Goal: Task Accomplishment & Management: Use online tool/utility

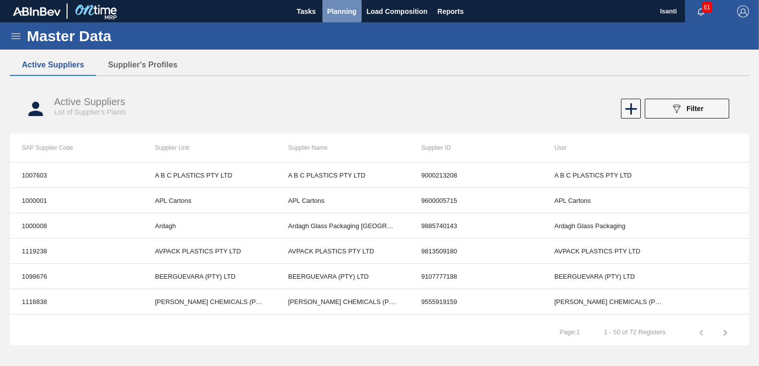
click at [332, 17] on span "Planning" at bounding box center [341, 11] width 29 height 12
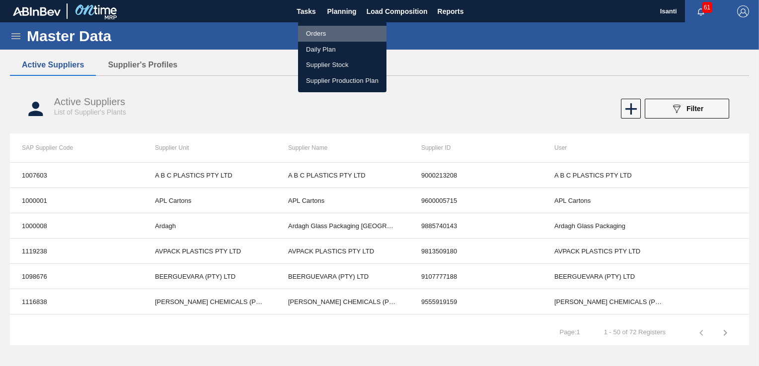
click at [320, 33] on li "Orders" at bounding box center [342, 34] width 88 height 16
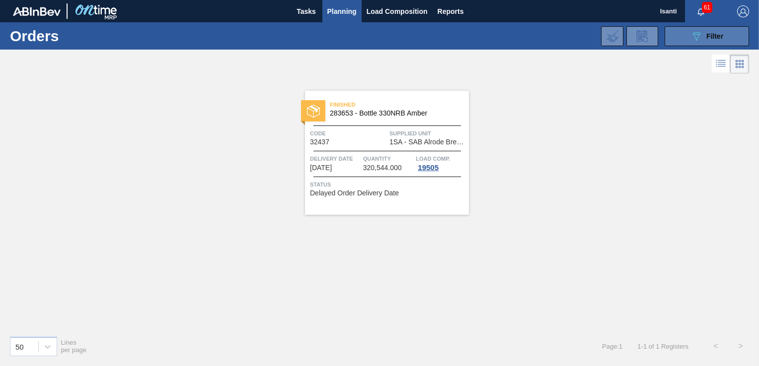
drag, startPoint x: 721, startPoint y: 35, endPoint x: 690, endPoint y: 75, distance: 51.3
click at [721, 35] on span "Filter" at bounding box center [714, 36] width 17 height 8
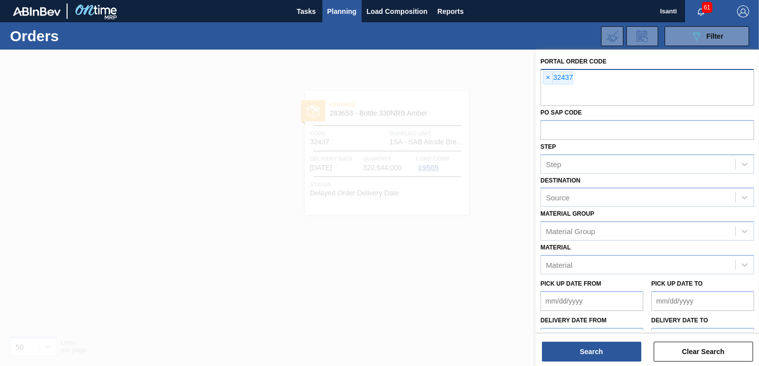
click at [548, 76] on span "×" at bounding box center [547, 78] width 9 height 12
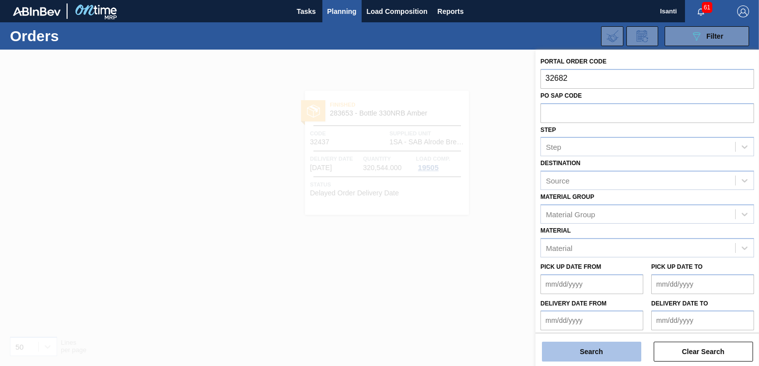
type input "32682"
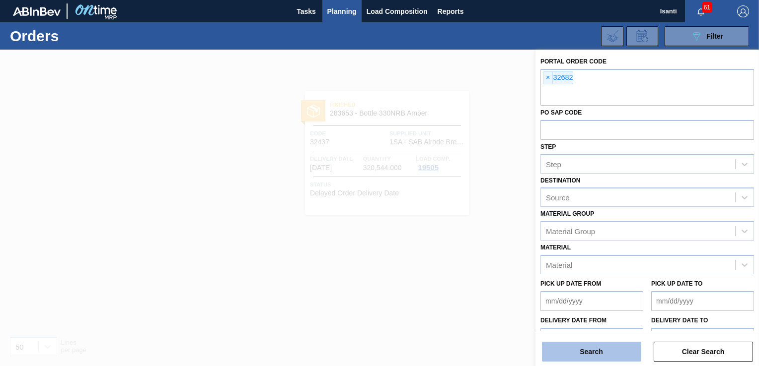
click at [605, 353] on button "Search" at bounding box center [591, 352] width 99 height 20
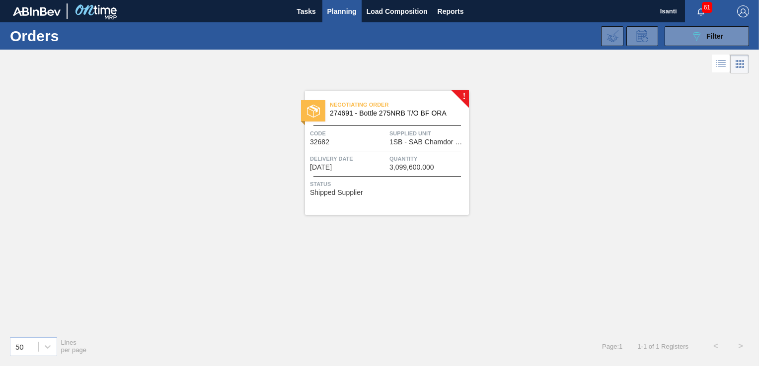
click at [403, 141] on span "1SB - SAB Chamdor Brewery" at bounding box center [427, 142] width 77 height 7
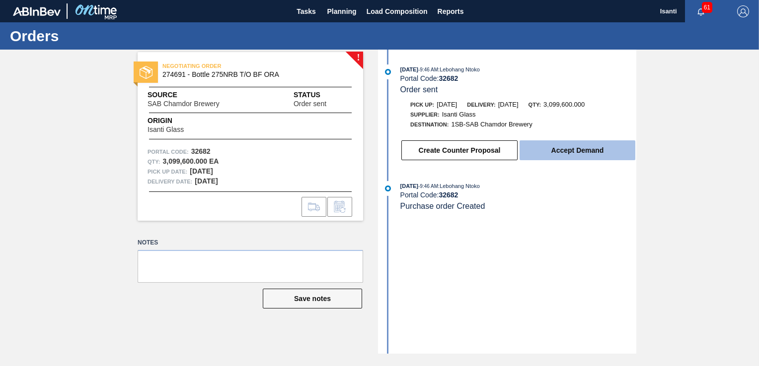
click at [537, 158] on button "Accept Demand" at bounding box center [577, 151] width 116 height 20
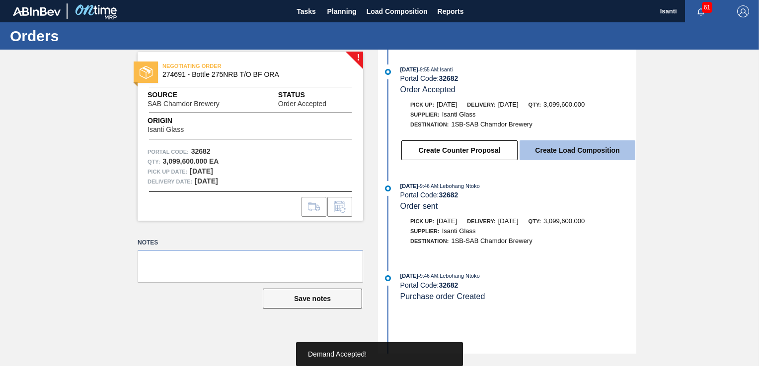
click at [540, 151] on button "Create Load Composition" at bounding box center [577, 151] width 116 height 20
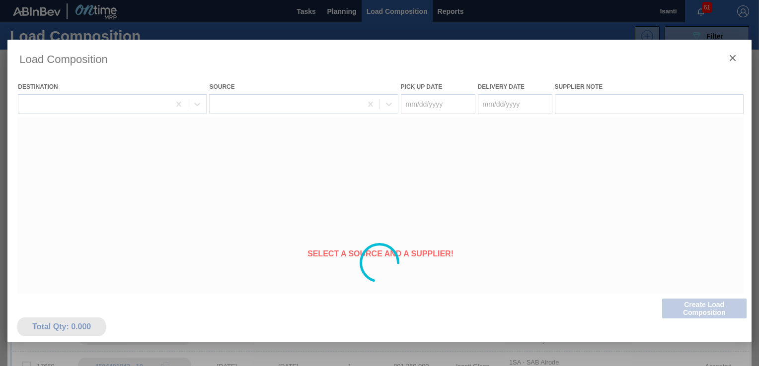
type Date "[DATE]"
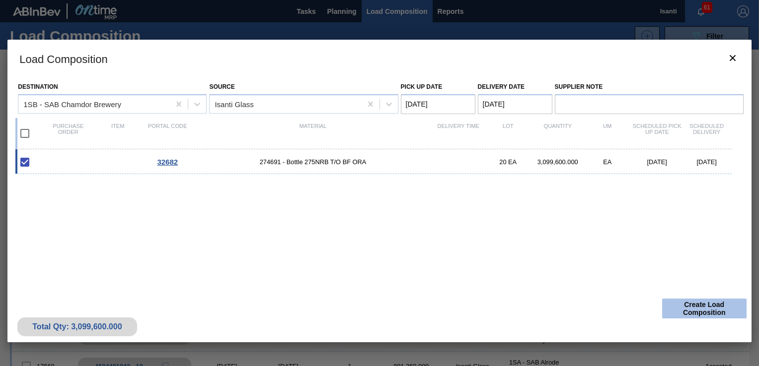
click at [694, 307] on button "Create Load Composition" at bounding box center [704, 309] width 84 height 20
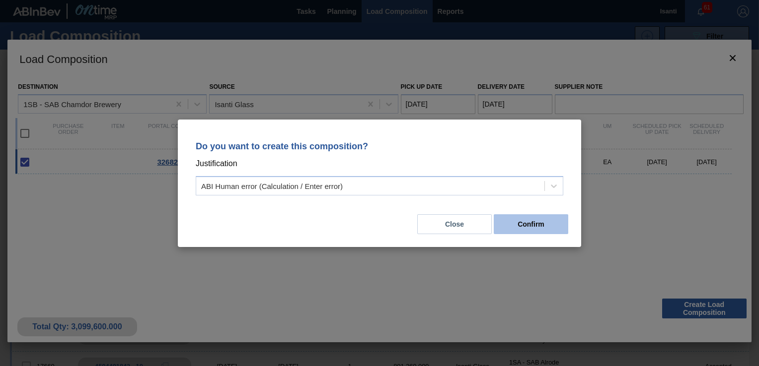
click at [530, 222] on button "Confirm" at bounding box center [531, 225] width 74 height 20
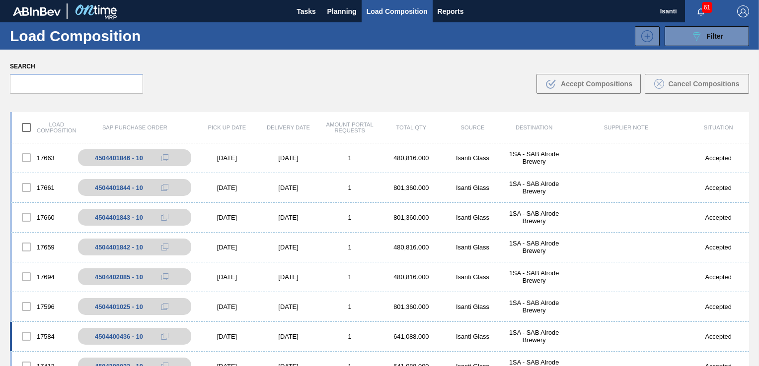
scroll to position [199, 0]
